Goal: Transaction & Acquisition: Obtain resource

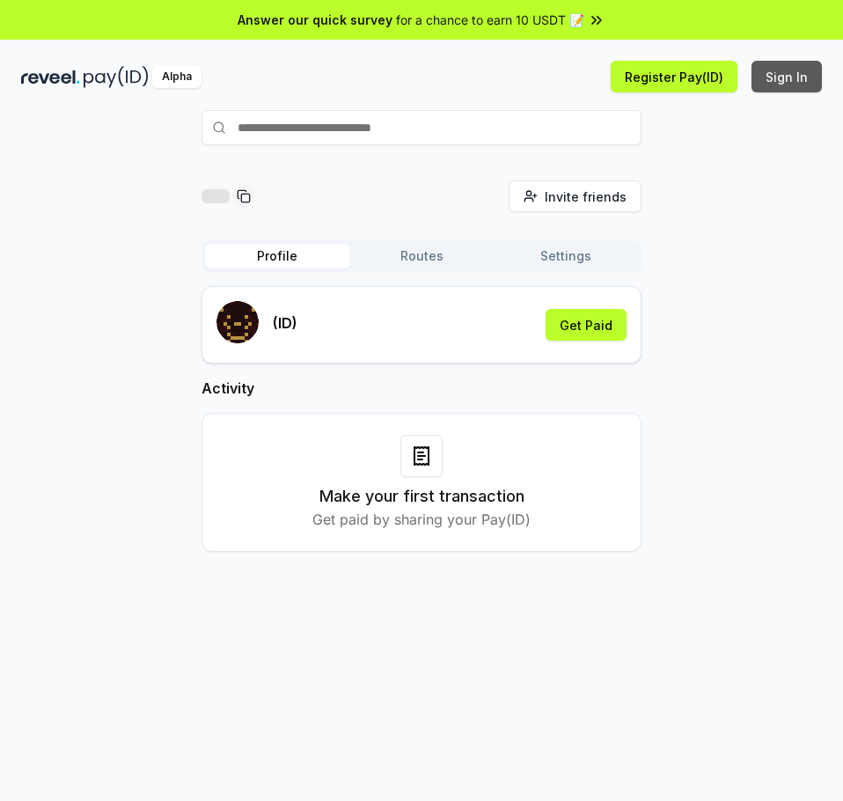
click at [790, 76] on button "Sign In" at bounding box center [786, 77] width 70 height 32
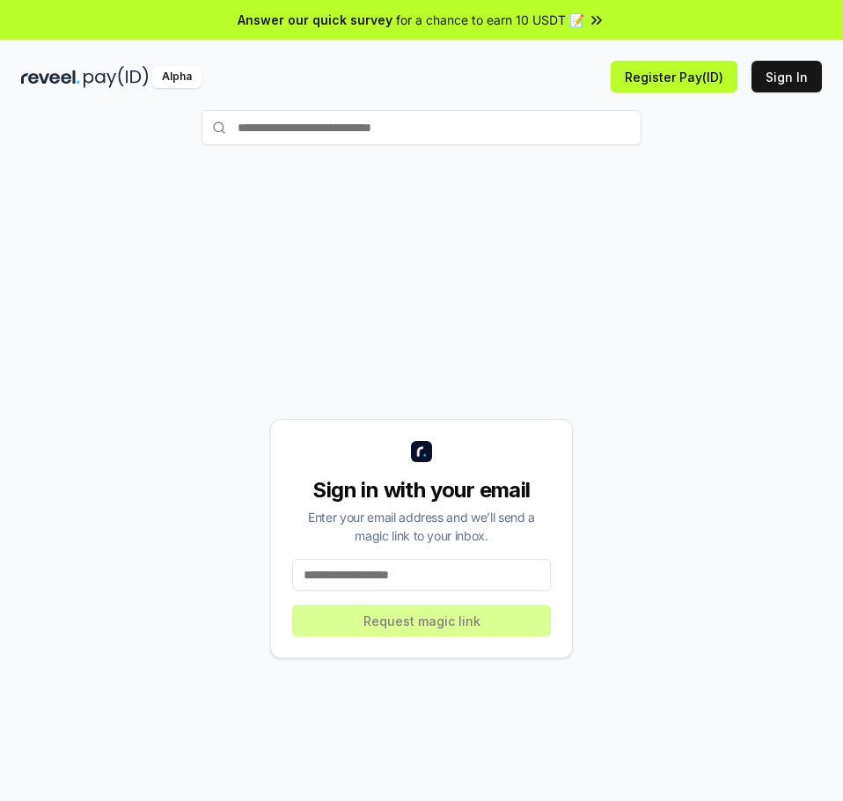
click at [437, 577] on input at bounding box center [421, 575] width 259 height 32
click at [322, 575] on input at bounding box center [421, 575] width 259 height 32
paste input "**********"
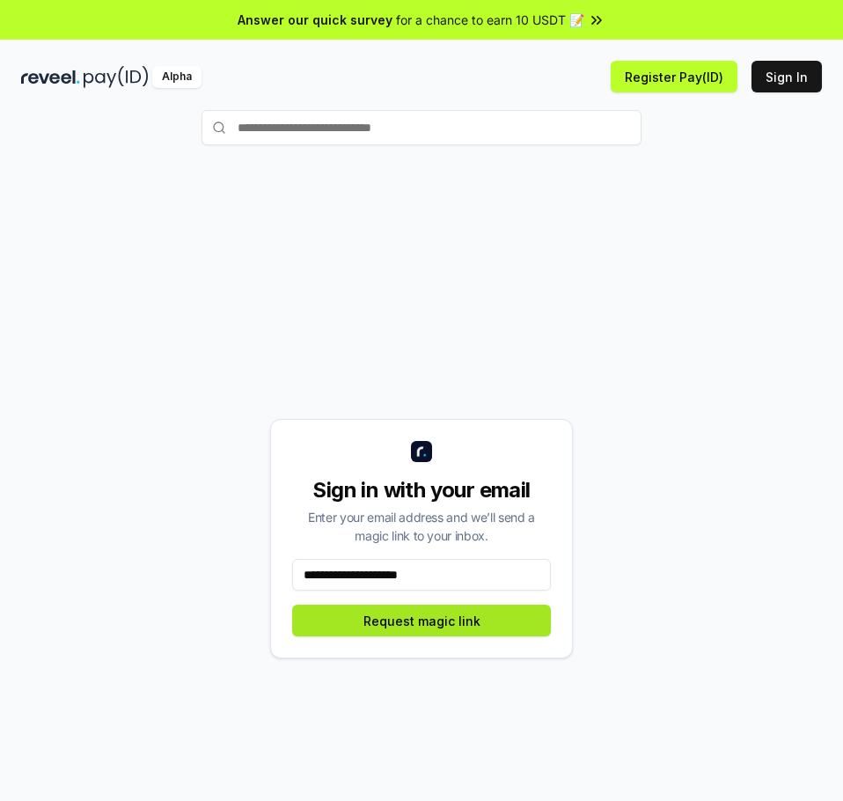
type input "**********"
click at [336, 612] on button "Request magic link" at bounding box center [421, 621] width 259 height 32
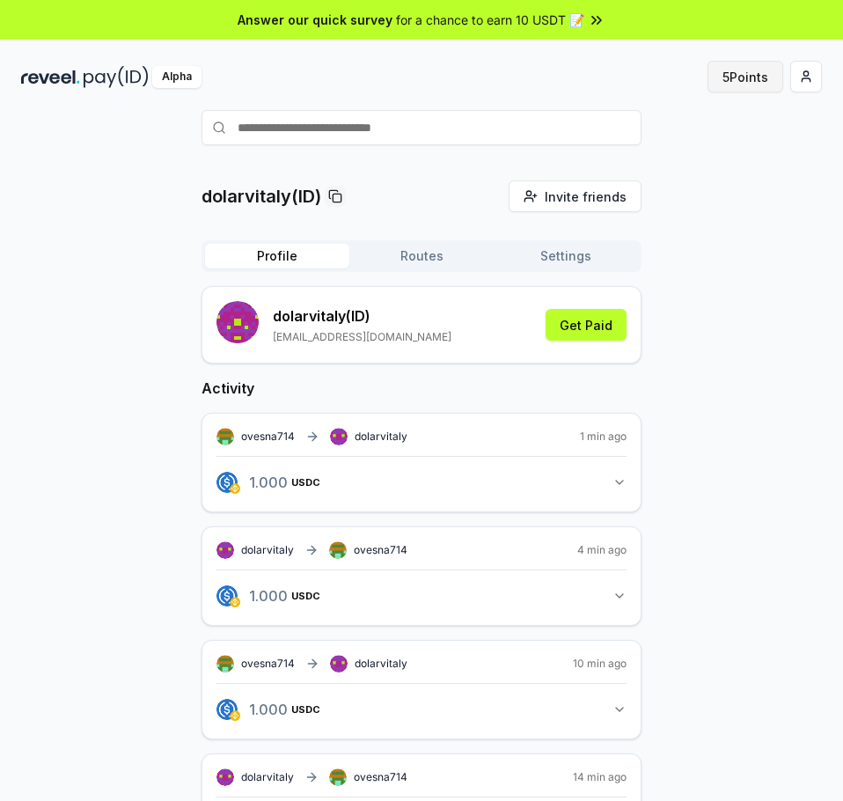
click at [742, 76] on button "5 Points" at bounding box center [745, 77] width 76 height 32
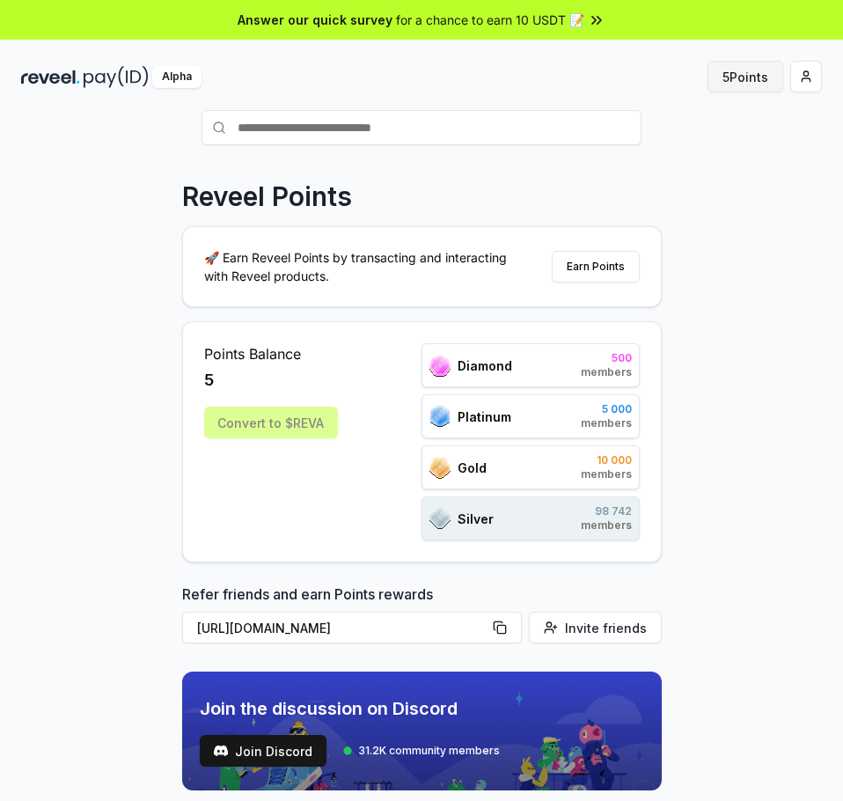
click at [741, 69] on button "5 Points" at bounding box center [745, 77] width 76 height 32
click at [806, 79] on html "Answer our quick survey for a chance to earn 10 USDT 📝 Alpha 5 Points Reveel Po…" at bounding box center [421, 400] width 843 height 801
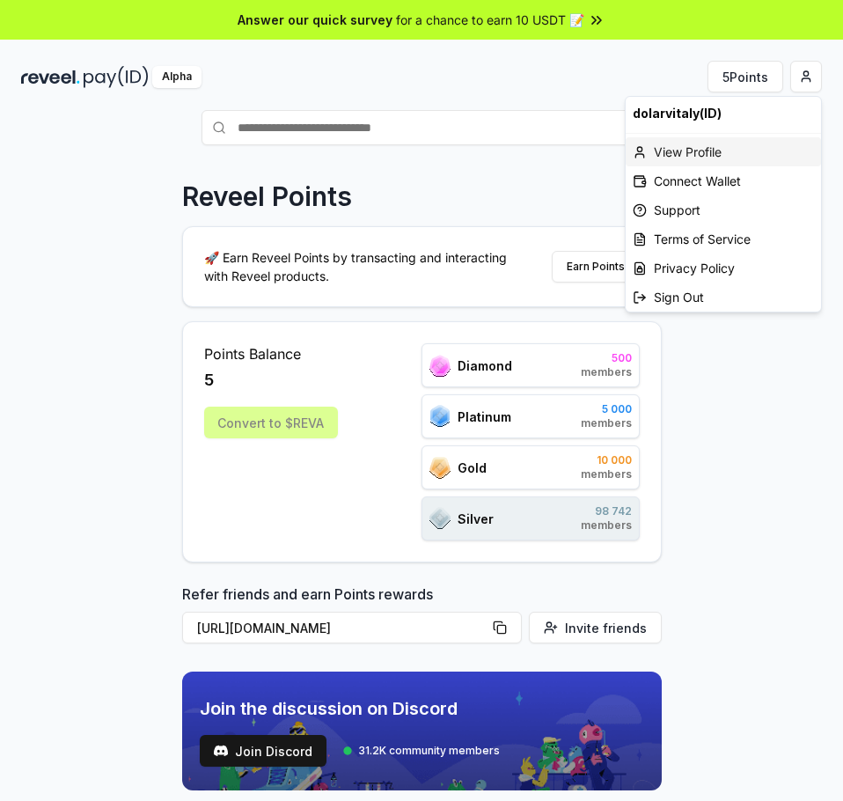
click at [688, 150] on div "View Profile" at bounding box center [723, 151] width 195 height 29
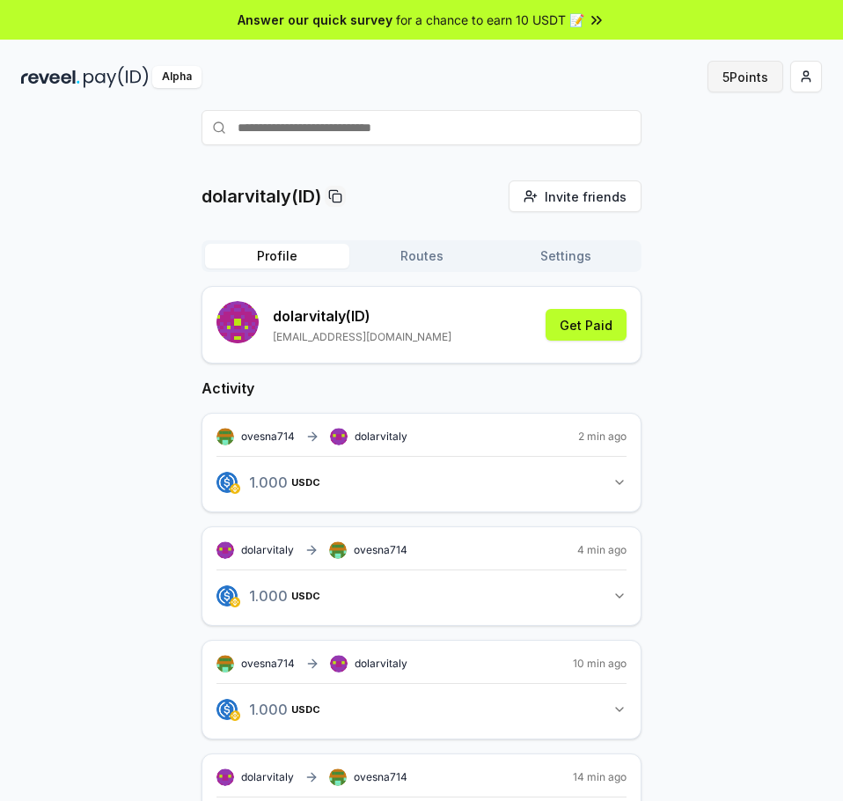
click at [736, 78] on button "5 Points" at bounding box center [745, 77] width 76 height 32
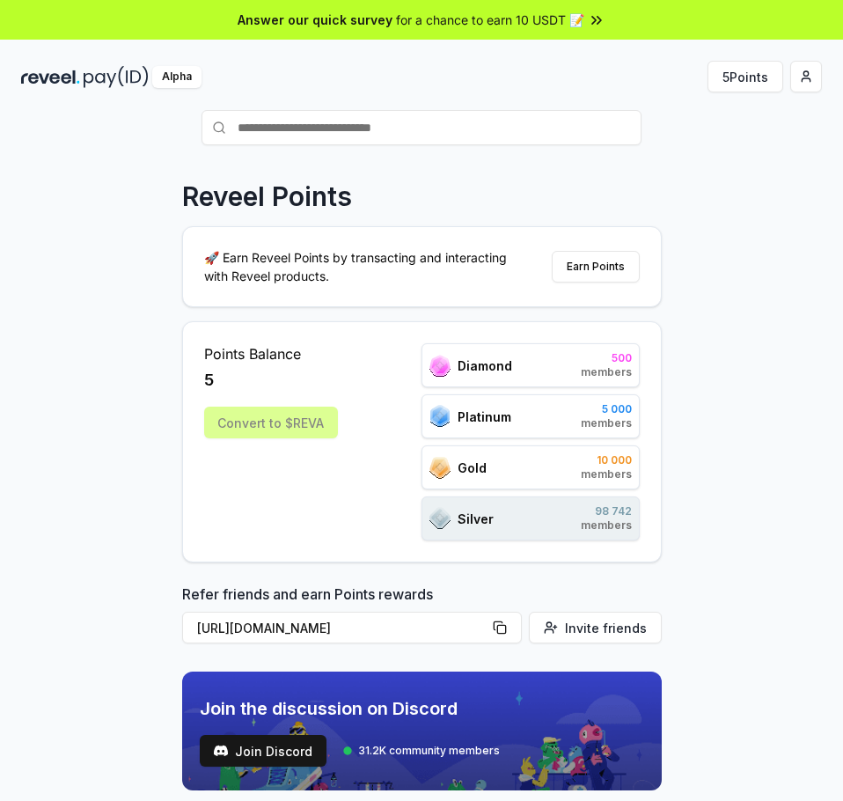
click at [269, 429] on div "Convert to $REVA" at bounding box center [271, 423] width 134 height 32
click at [268, 430] on div "Convert to $REVA" at bounding box center [271, 423] width 134 height 32
click at [267, 429] on div "Convert to $REVA" at bounding box center [271, 423] width 134 height 32
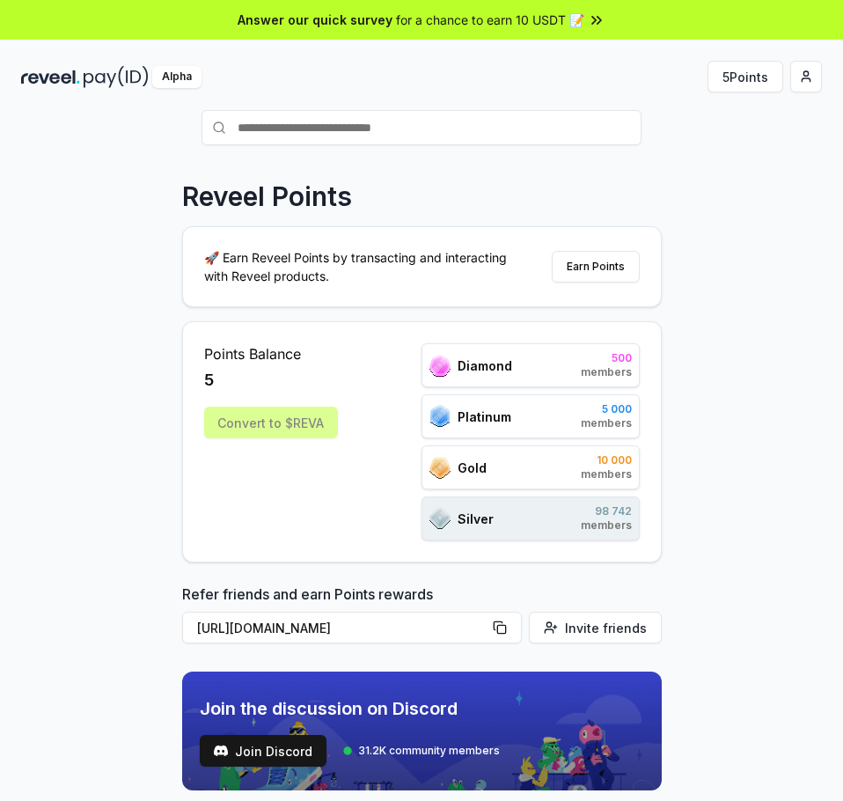
click at [267, 427] on div "Convert to $REVA" at bounding box center [271, 423] width 134 height 32
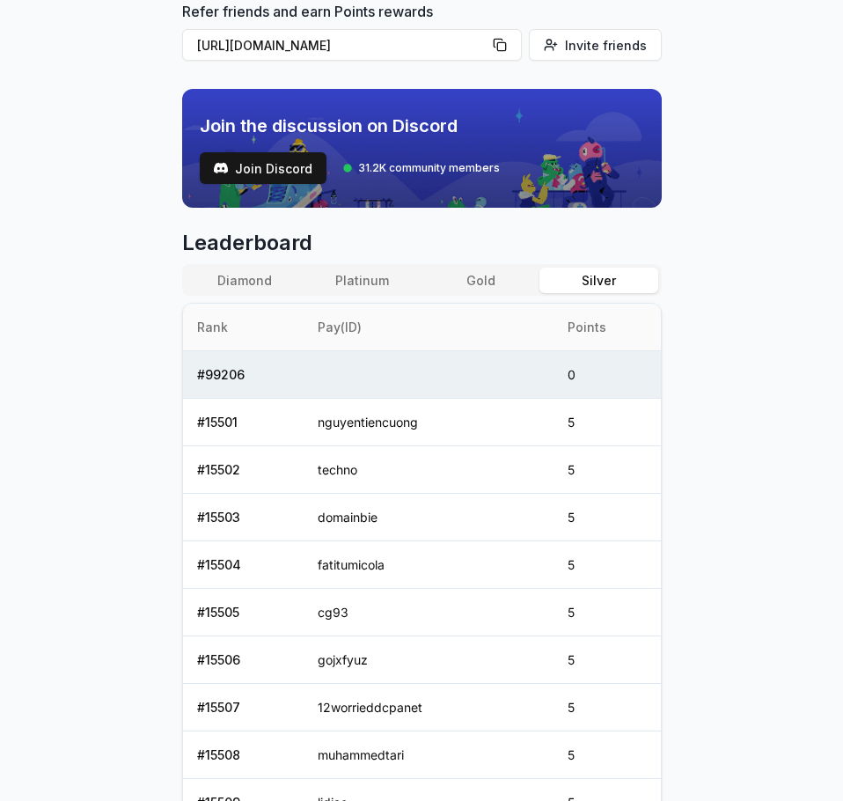
scroll to position [61, 0]
